Goal: Download file/media

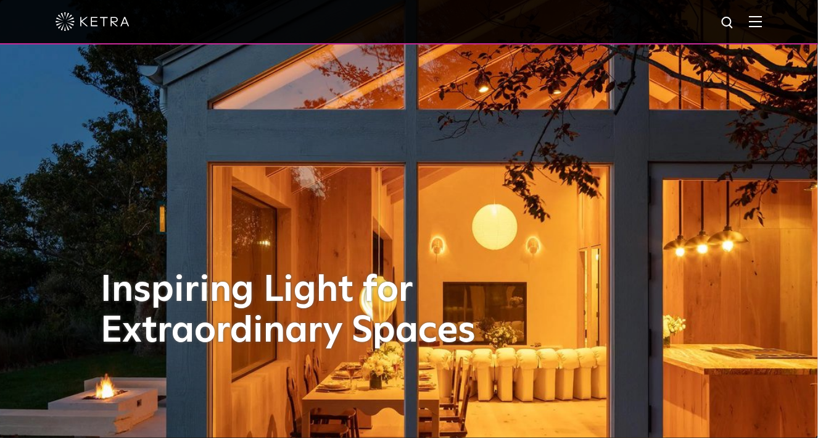
click at [763, 23] on img at bounding box center [756, 21] width 14 height 12
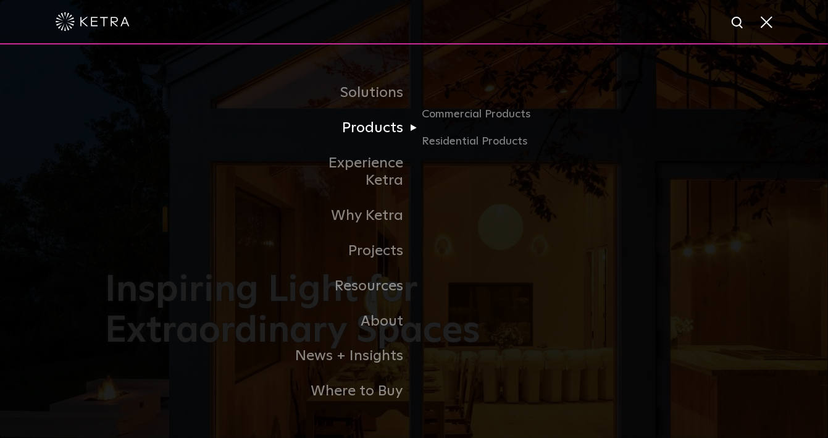
click at [356, 136] on link "Products" at bounding box center [351, 127] width 127 height 35
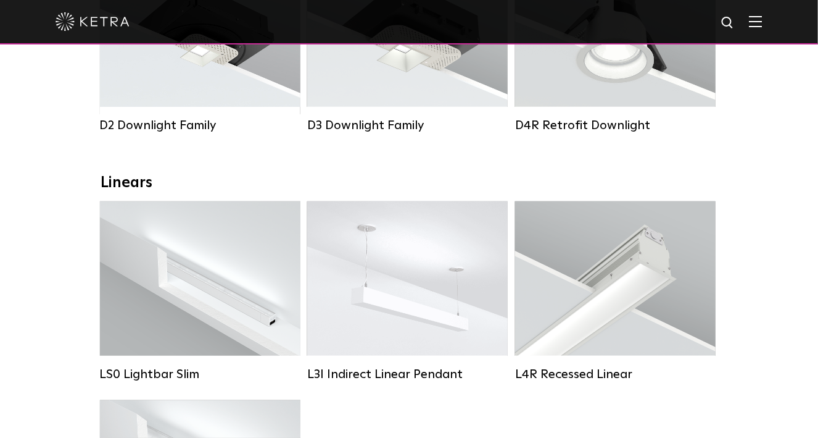
scroll to position [432, 0]
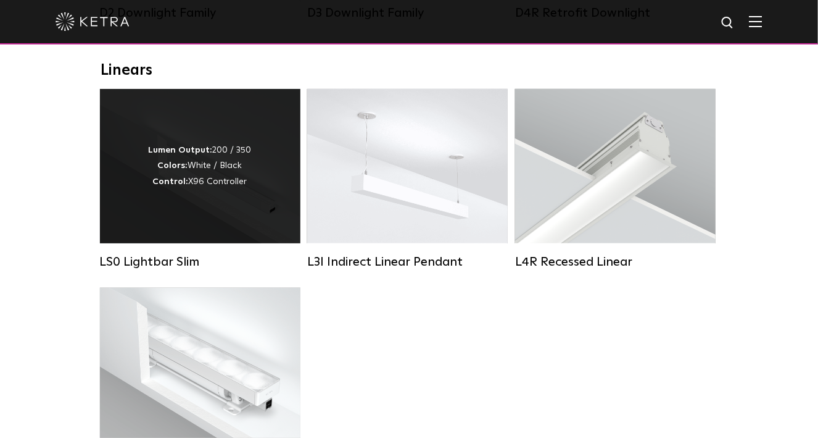
click at [248, 199] on div "Lumen Output: 200 / 350 Colors: White / Black Control: X96 Controller" at bounding box center [200, 166] width 201 height 154
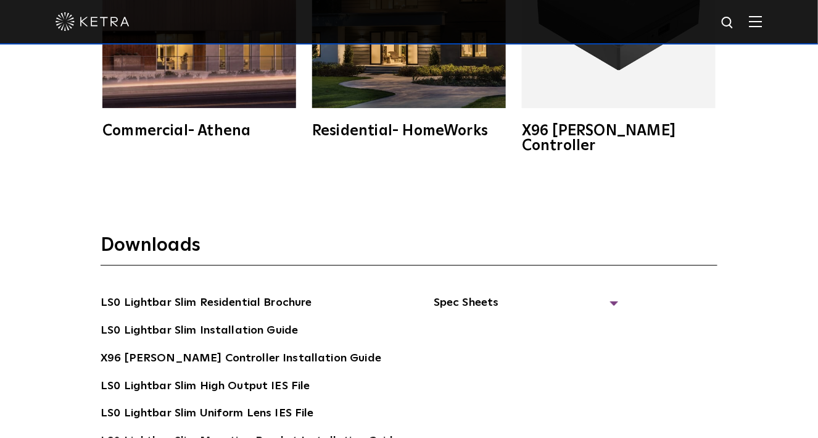
scroll to position [2099, 0]
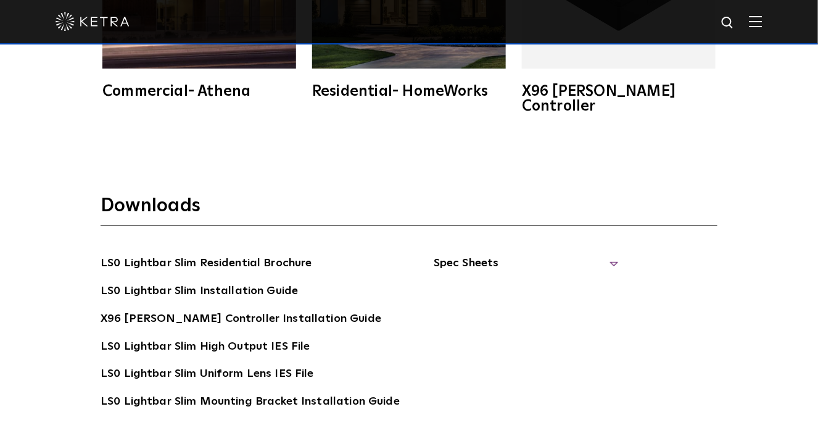
click at [489, 254] on span "Spec Sheets" at bounding box center [526, 267] width 185 height 27
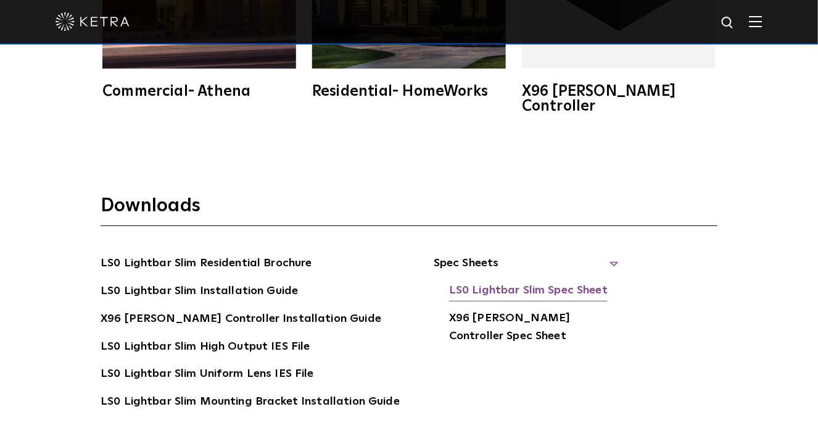
click at [493, 281] on link "LS0 Lightbar Slim Spec Sheet" at bounding box center [528, 291] width 159 height 20
